Goal: Task Accomplishment & Management: Use online tool/utility

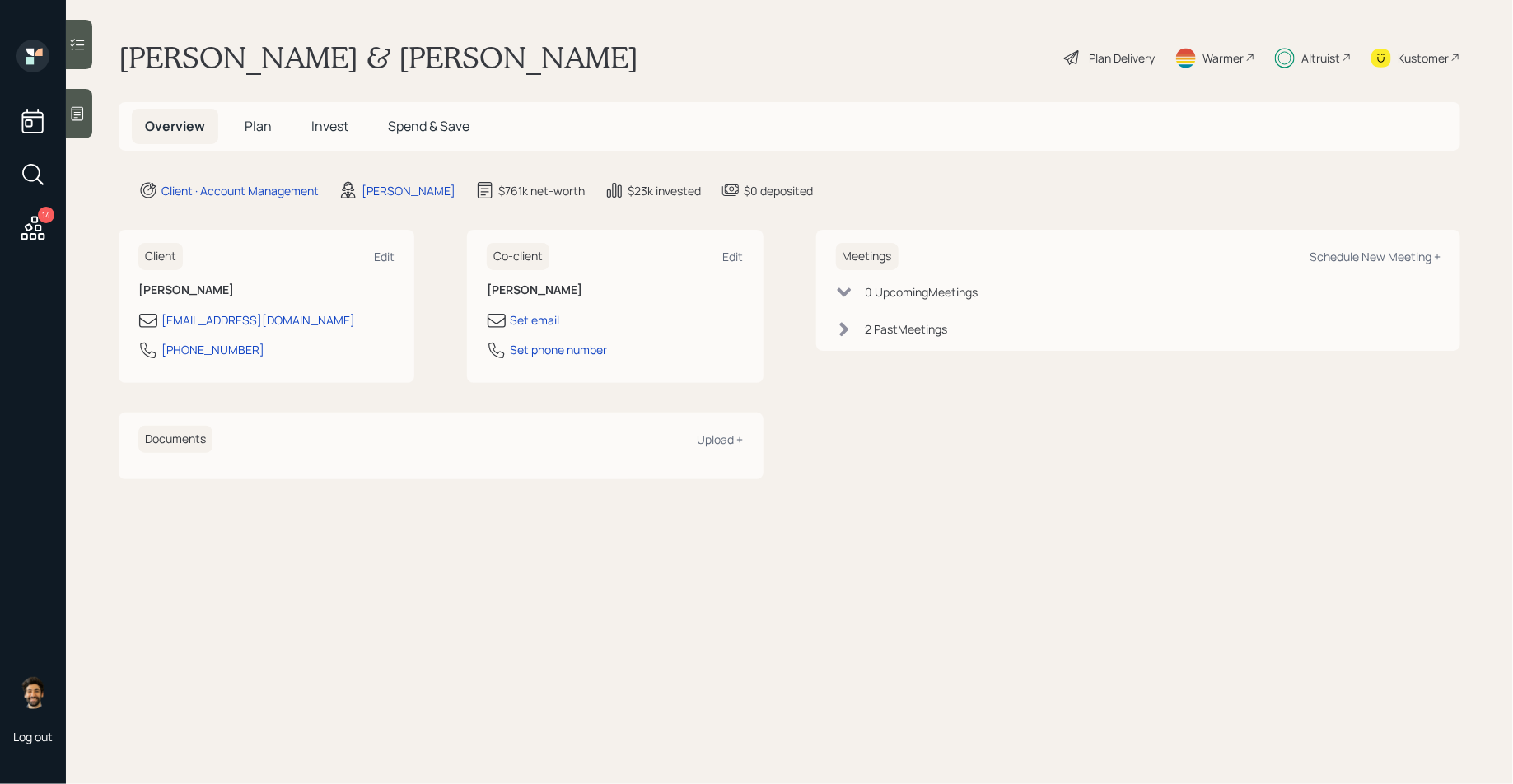
click at [1310, 49] on div "Altruist" at bounding box center [1321, 58] width 39 height 18
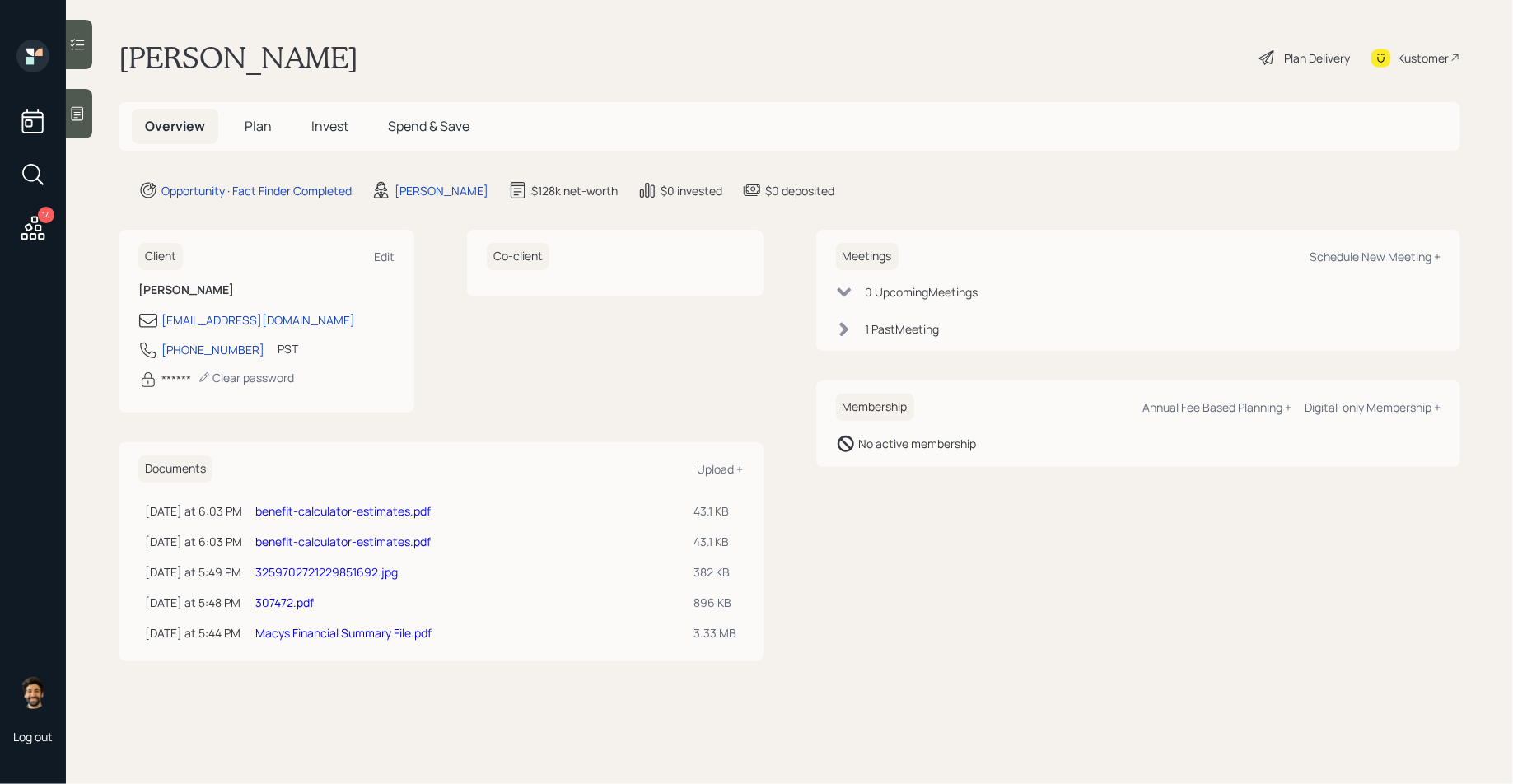
click at [256, 131] on span "Plan" at bounding box center [257, 125] width 27 height 18
